Goal: Navigation & Orientation: Find specific page/section

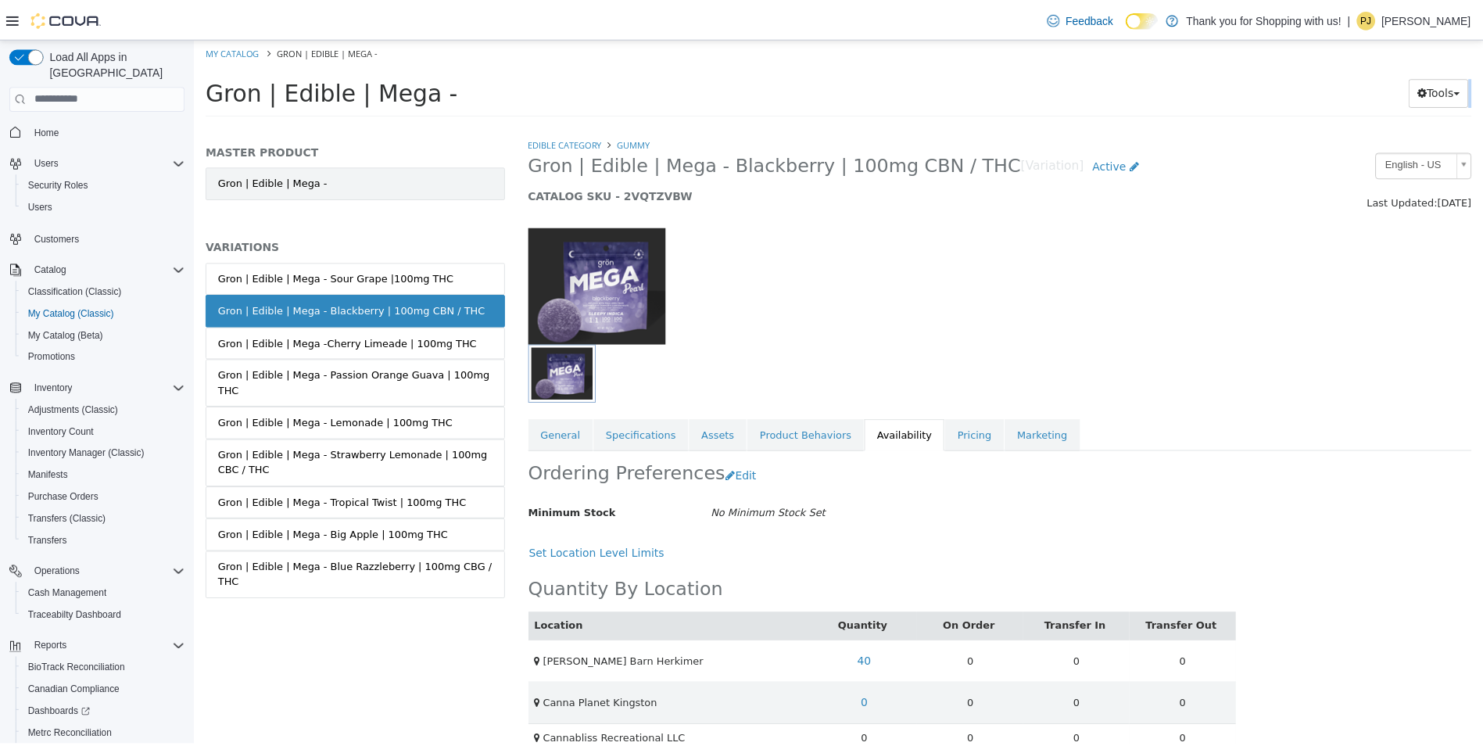
scroll to position [26, 0]
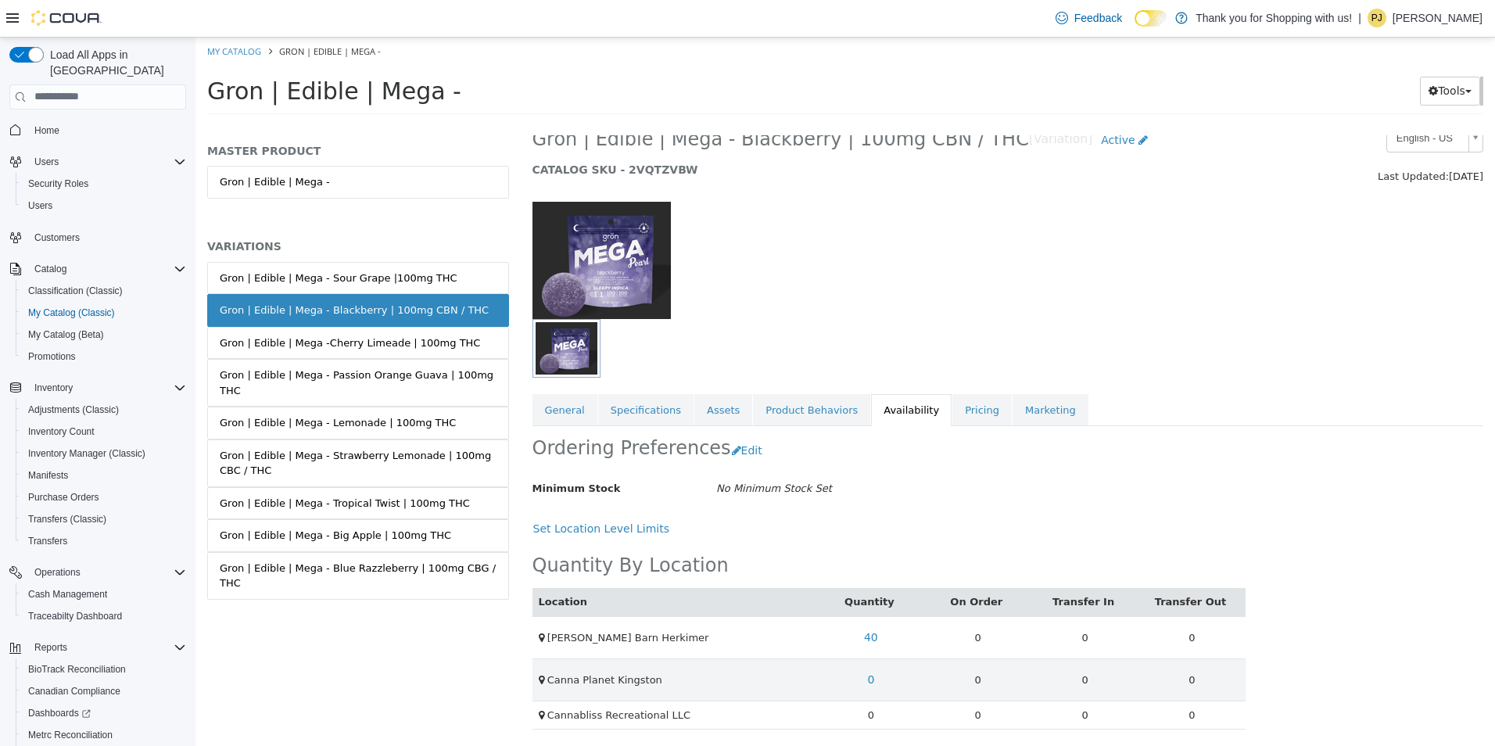
click at [120, 120] on span "Home" at bounding box center [107, 130] width 158 height 20
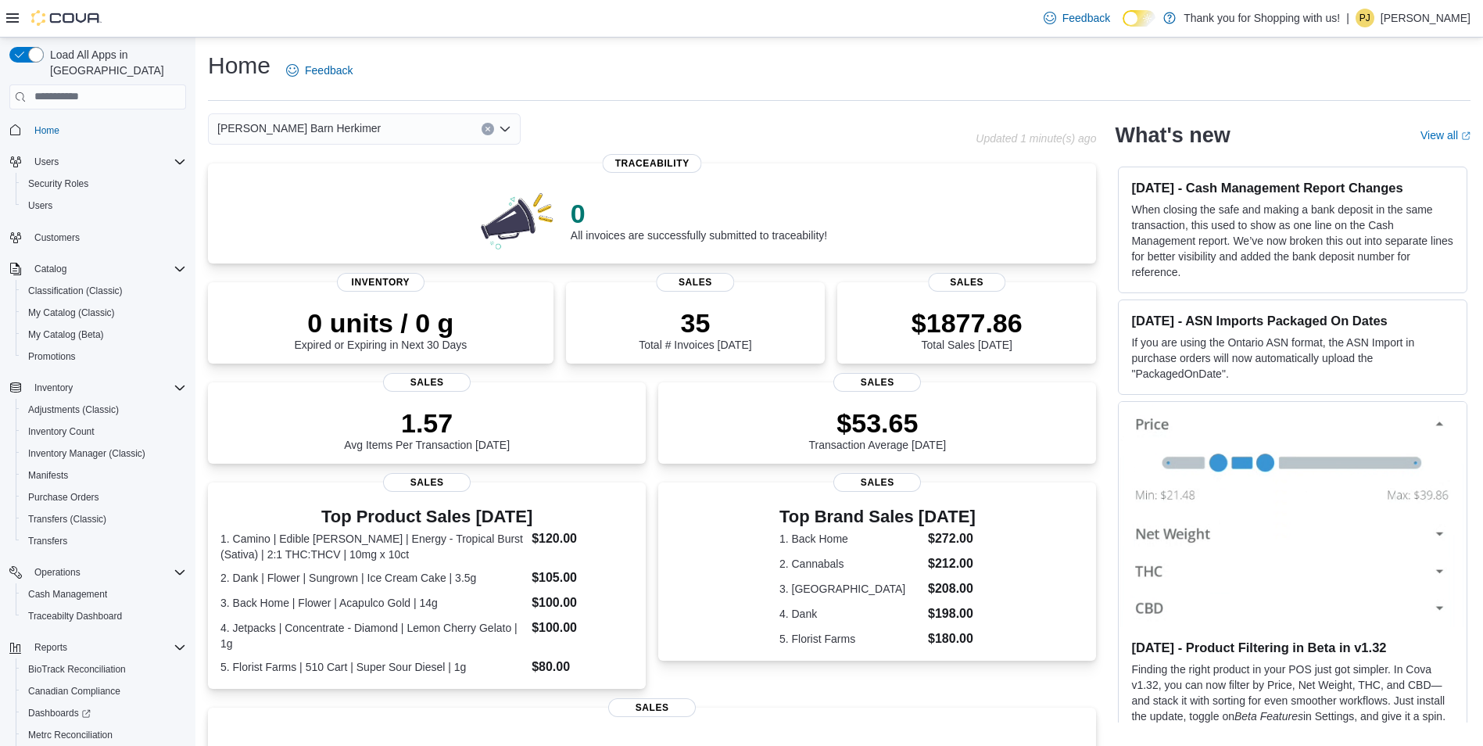
click at [507, 134] on icon "Open list of options" at bounding box center [505, 129] width 13 height 13
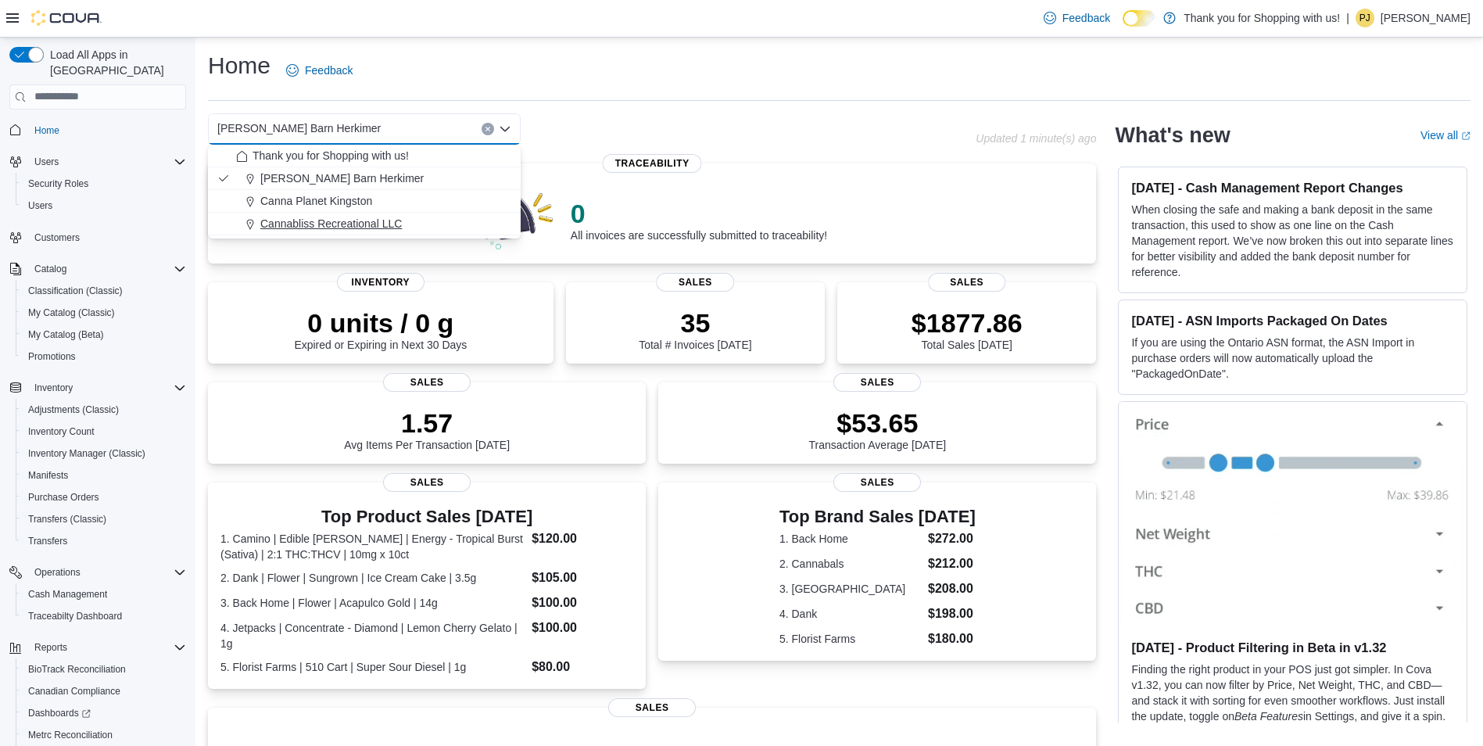
click at [394, 233] on button "Cannabliss Recreational LLC" at bounding box center [364, 224] width 313 height 23
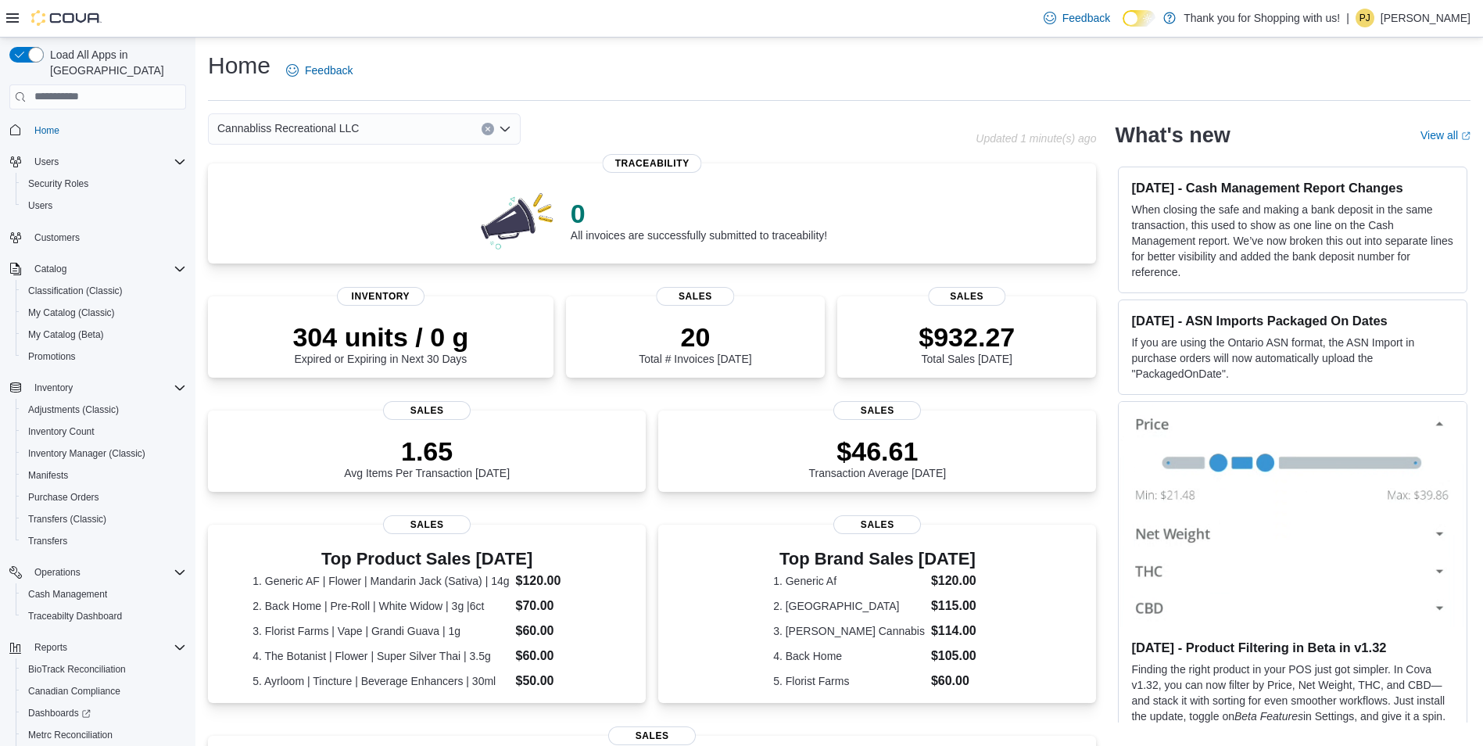
click at [508, 132] on icon "Open list of options" at bounding box center [505, 129] width 13 height 13
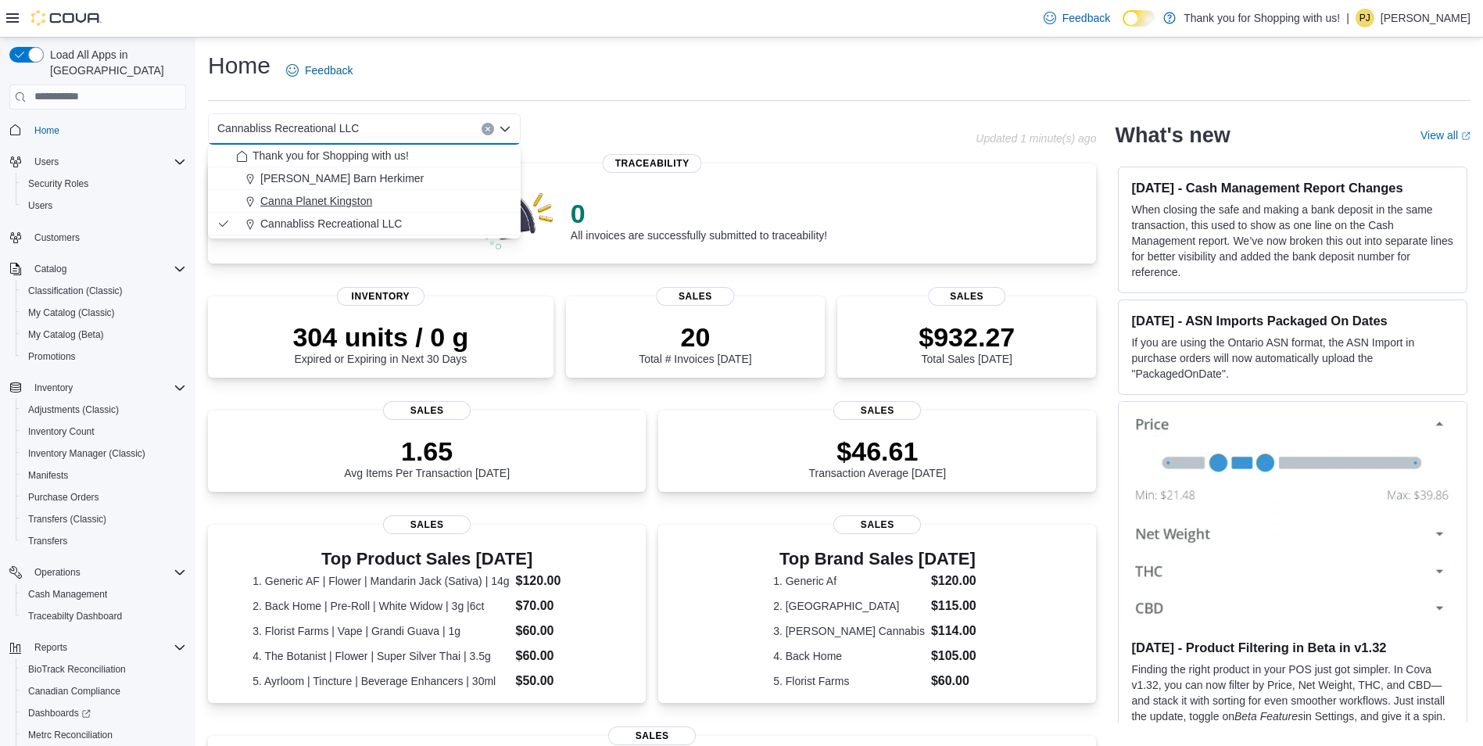
click at [307, 194] on span "Canna Planet Kingston" at bounding box center [316, 201] width 112 height 16
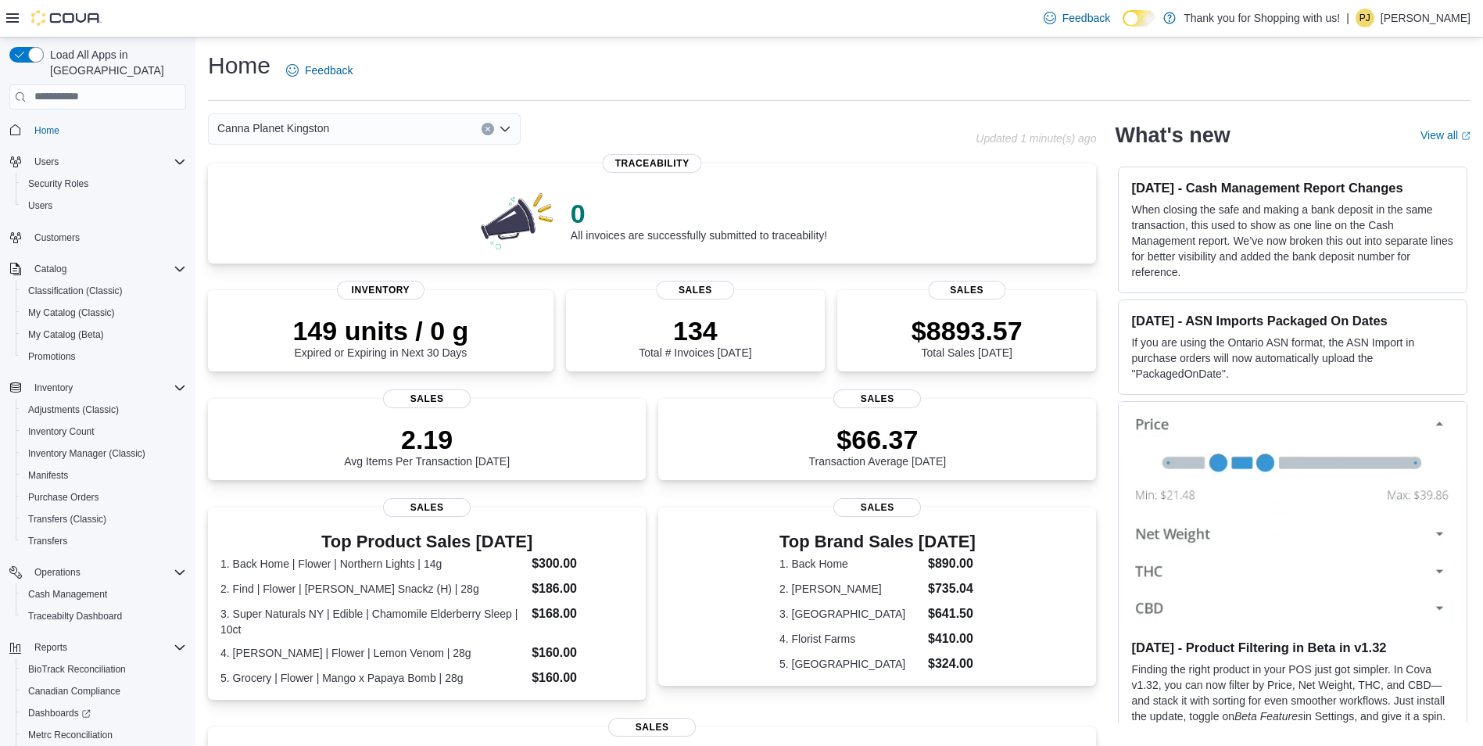
click at [509, 133] on icon "Open list of options" at bounding box center [505, 129] width 13 height 13
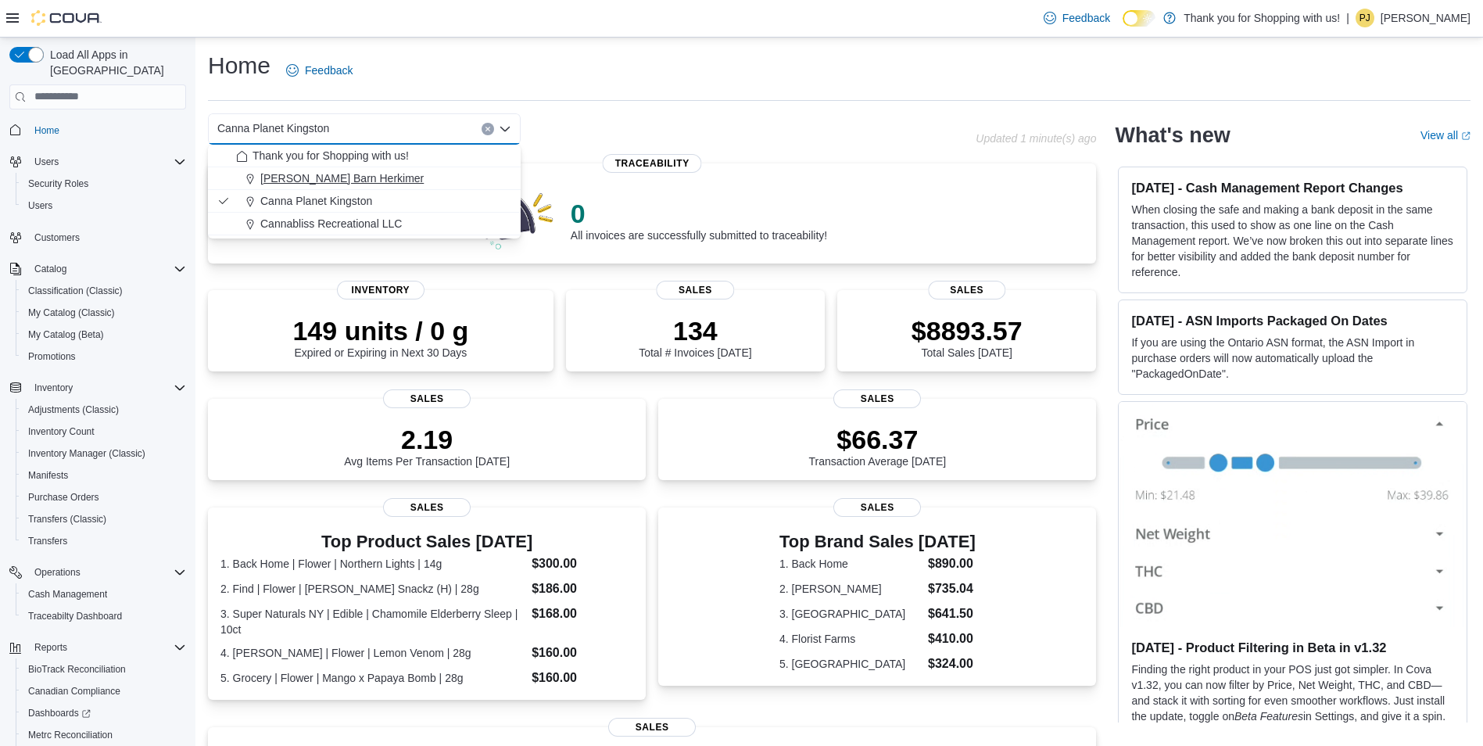
click at [329, 170] on span "[PERSON_NAME] Barn Herkimer" at bounding box center [341, 178] width 163 height 16
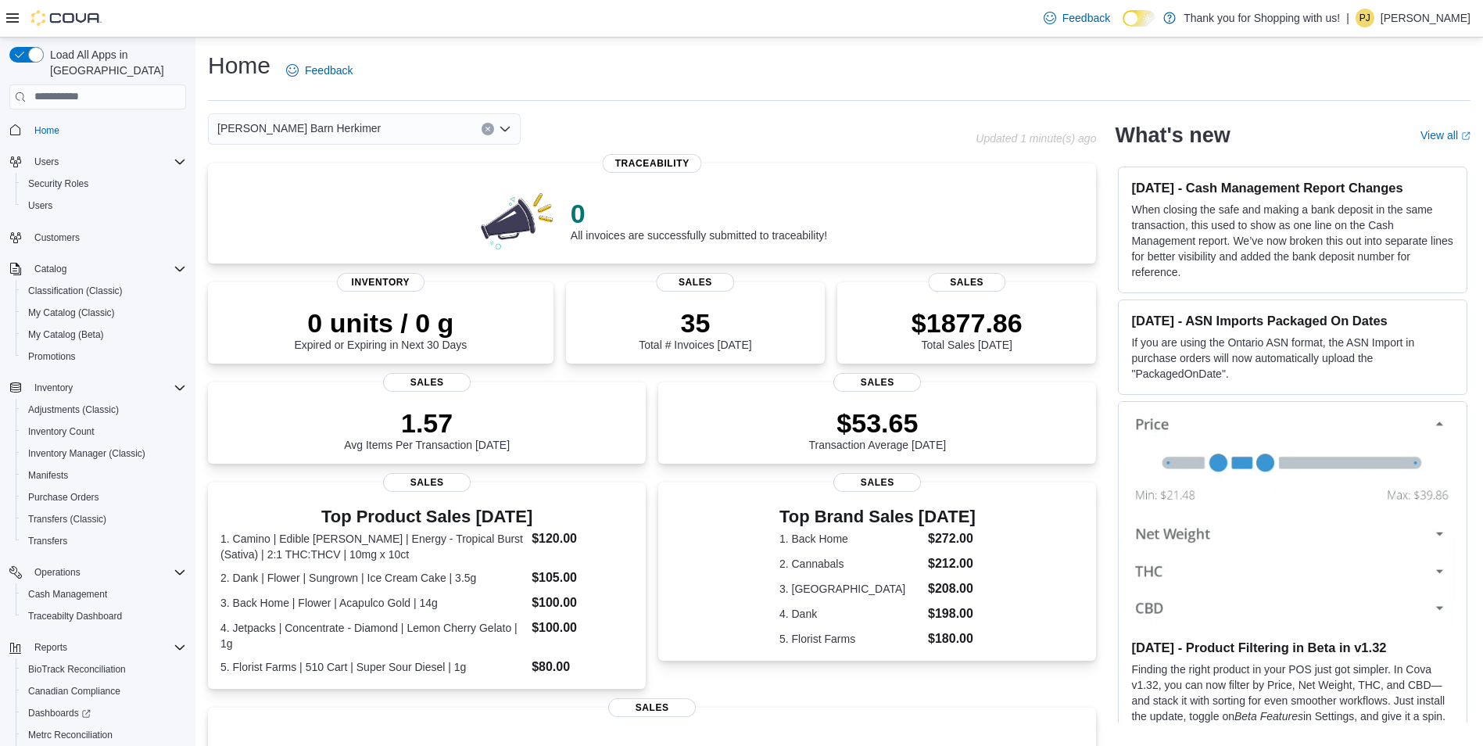
click at [80, 119] on button "Home" at bounding box center [97, 130] width 189 height 23
